Goal: Transaction & Acquisition: Book appointment/travel/reservation

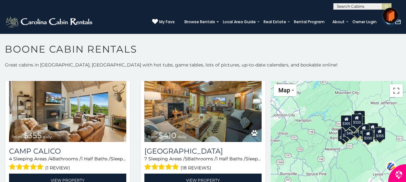
scroll to position [1811, 0]
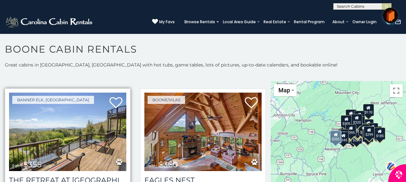
scroll to position [2556, 0]
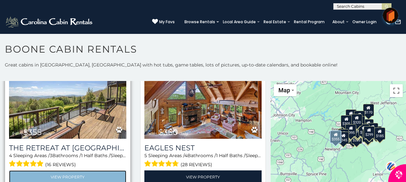
click at [68, 171] on link "View Property" at bounding box center [67, 177] width 117 height 13
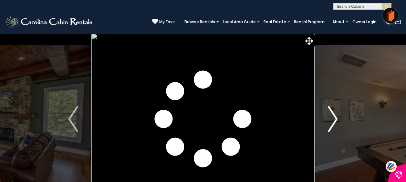
click at [334, 124] on img "Next" at bounding box center [333, 119] width 10 height 26
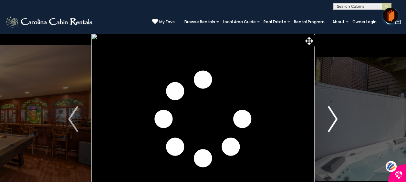
click at [333, 124] on img "Next" at bounding box center [333, 119] width 10 height 26
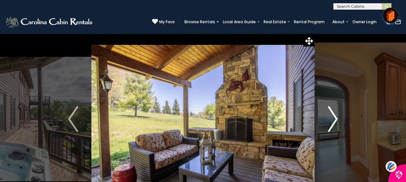
click at [331, 127] on img "Next" at bounding box center [333, 119] width 10 height 26
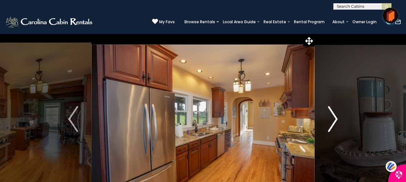
click at [331, 127] on img "Next" at bounding box center [333, 119] width 10 height 26
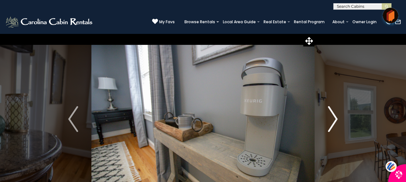
click at [331, 127] on img "Next" at bounding box center [333, 119] width 10 height 26
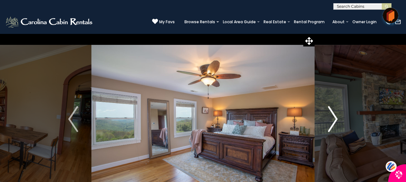
click at [331, 127] on img "Next" at bounding box center [333, 119] width 10 height 26
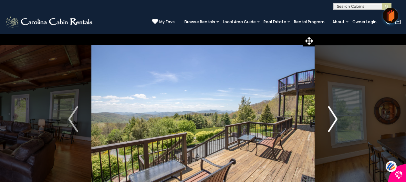
click at [331, 127] on img "Next" at bounding box center [333, 119] width 10 height 26
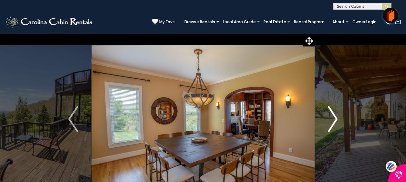
click at [331, 127] on img "Next" at bounding box center [333, 119] width 10 height 26
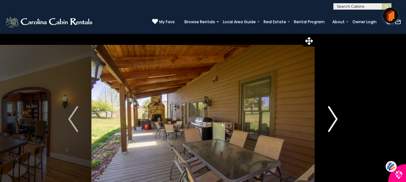
click at [331, 127] on img "Next" at bounding box center [333, 119] width 10 height 26
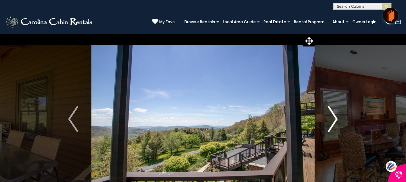
click at [331, 127] on img "Next" at bounding box center [333, 119] width 10 height 26
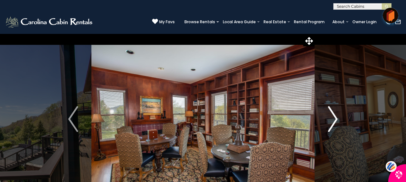
click at [331, 127] on img "Next" at bounding box center [333, 119] width 10 height 26
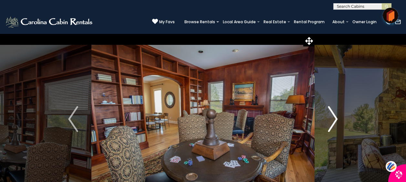
click at [331, 127] on img "Next" at bounding box center [333, 119] width 10 height 26
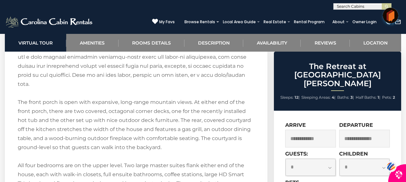
scroll to position [1358, 0]
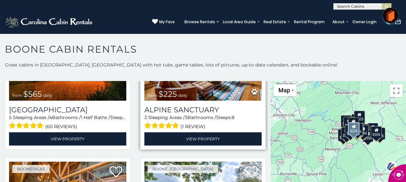
scroll to position [1196, 0]
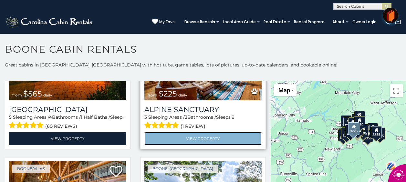
click at [199, 132] on link "View Property" at bounding box center [203, 138] width 117 height 13
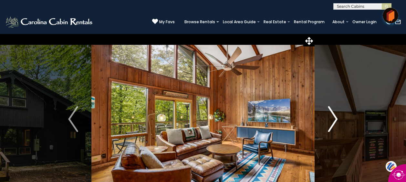
click at [333, 122] on img "Next" at bounding box center [333, 119] width 10 height 26
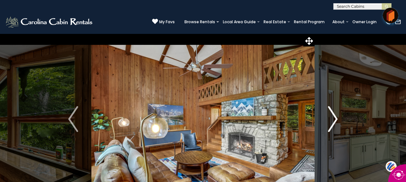
click at [335, 123] on img "Next" at bounding box center [333, 119] width 10 height 26
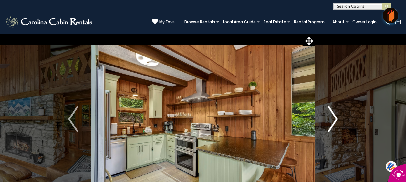
click at [335, 123] on img "Next" at bounding box center [333, 119] width 10 height 26
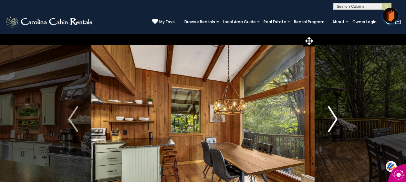
click at [335, 123] on img "Next" at bounding box center [333, 119] width 10 height 26
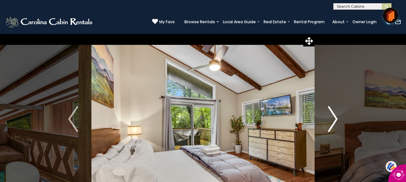
click at [335, 123] on img "Next" at bounding box center [333, 119] width 10 height 26
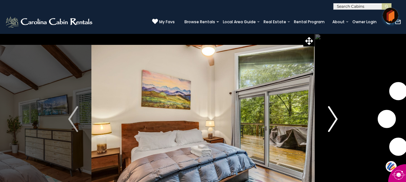
click at [335, 123] on img "Next" at bounding box center [333, 119] width 10 height 26
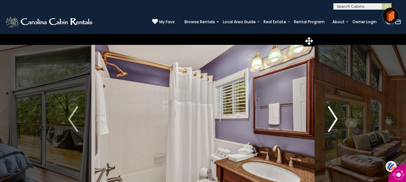
click at [335, 123] on img "Next" at bounding box center [333, 119] width 10 height 26
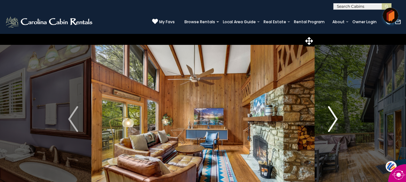
click at [335, 123] on img "Next" at bounding box center [333, 119] width 10 height 26
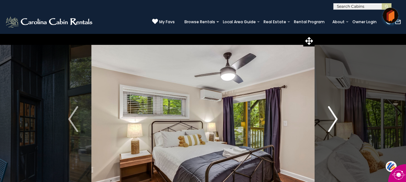
click at [335, 123] on img "Next" at bounding box center [333, 119] width 10 height 26
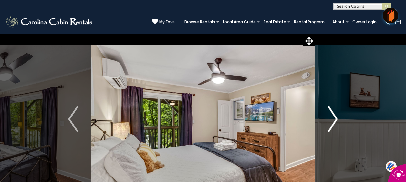
click at [335, 123] on img "Next" at bounding box center [333, 119] width 10 height 26
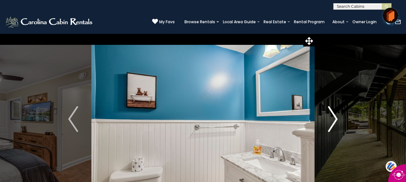
click at [335, 123] on img "Next" at bounding box center [333, 119] width 10 height 26
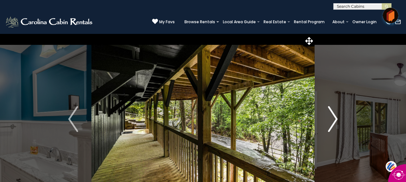
click at [335, 123] on img "Next" at bounding box center [333, 119] width 10 height 26
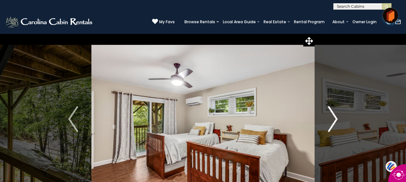
click at [334, 123] on img "Next" at bounding box center [333, 119] width 10 height 26
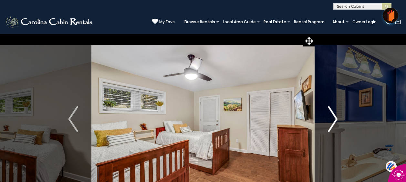
click at [334, 123] on img "Next" at bounding box center [333, 119] width 10 height 26
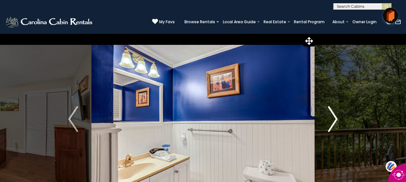
click at [334, 123] on img "Next" at bounding box center [333, 119] width 10 height 26
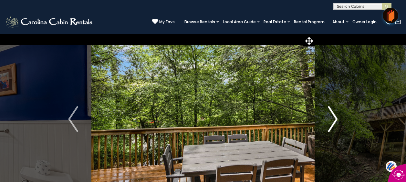
click at [334, 123] on img "Next" at bounding box center [333, 119] width 10 height 26
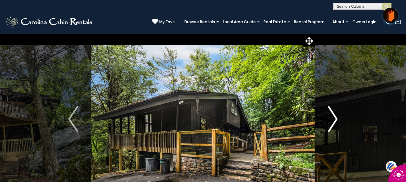
click at [334, 123] on img "Next" at bounding box center [333, 119] width 10 height 26
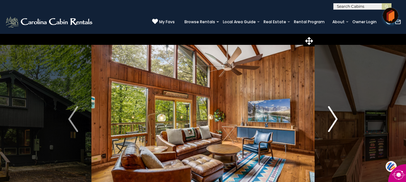
click at [334, 123] on img "Next" at bounding box center [333, 119] width 10 height 26
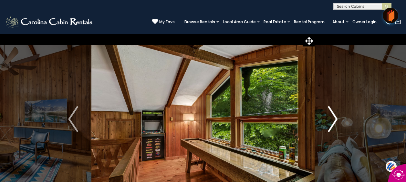
click at [334, 123] on img "Next" at bounding box center [333, 119] width 10 height 26
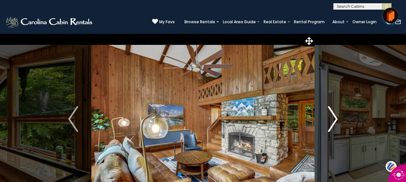
click at [334, 123] on img "Next" at bounding box center [333, 119] width 10 height 26
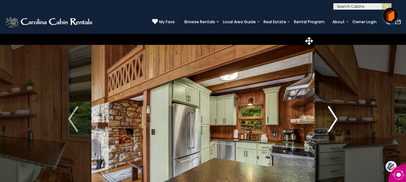
click at [334, 123] on img "Next" at bounding box center [333, 119] width 10 height 26
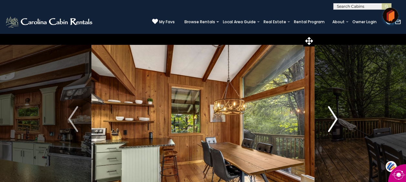
click at [333, 123] on img "Next" at bounding box center [333, 119] width 10 height 26
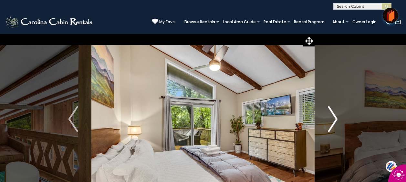
click at [333, 123] on img "Next" at bounding box center [333, 119] width 10 height 26
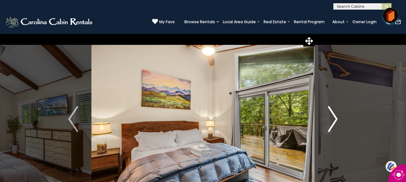
click at [333, 123] on img "Next" at bounding box center [333, 119] width 10 height 26
